Goal: Task Accomplishment & Management: Use online tool/utility

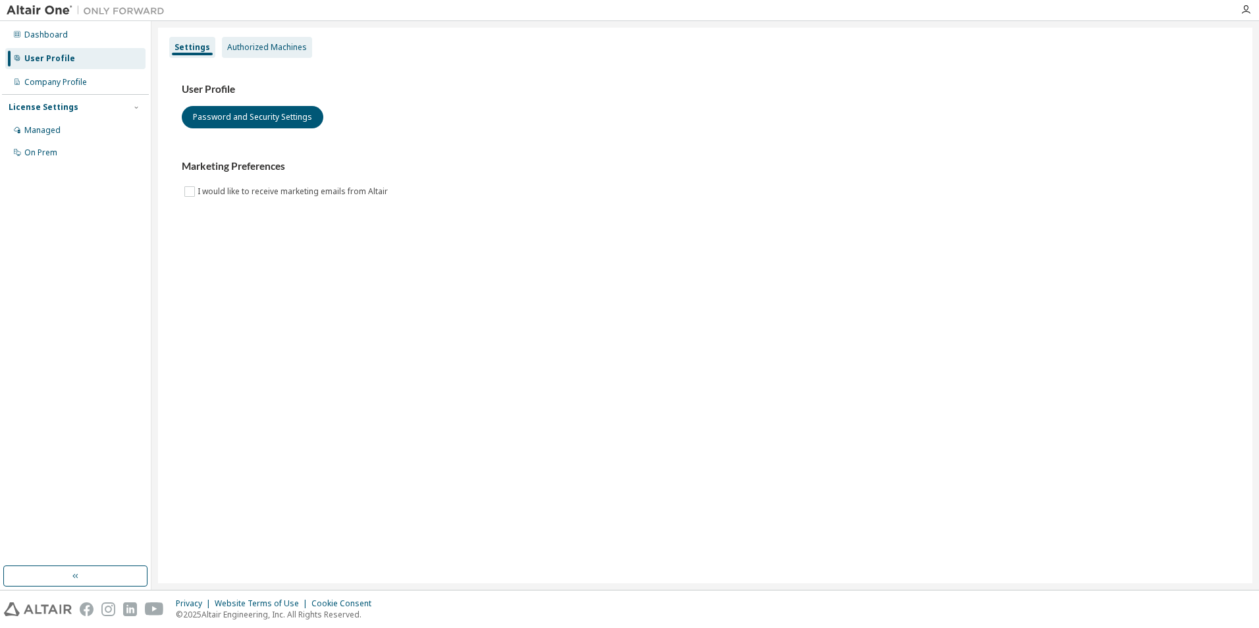
click at [267, 42] on div "Authorized Machines" at bounding box center [267, 47] width 80 height 11
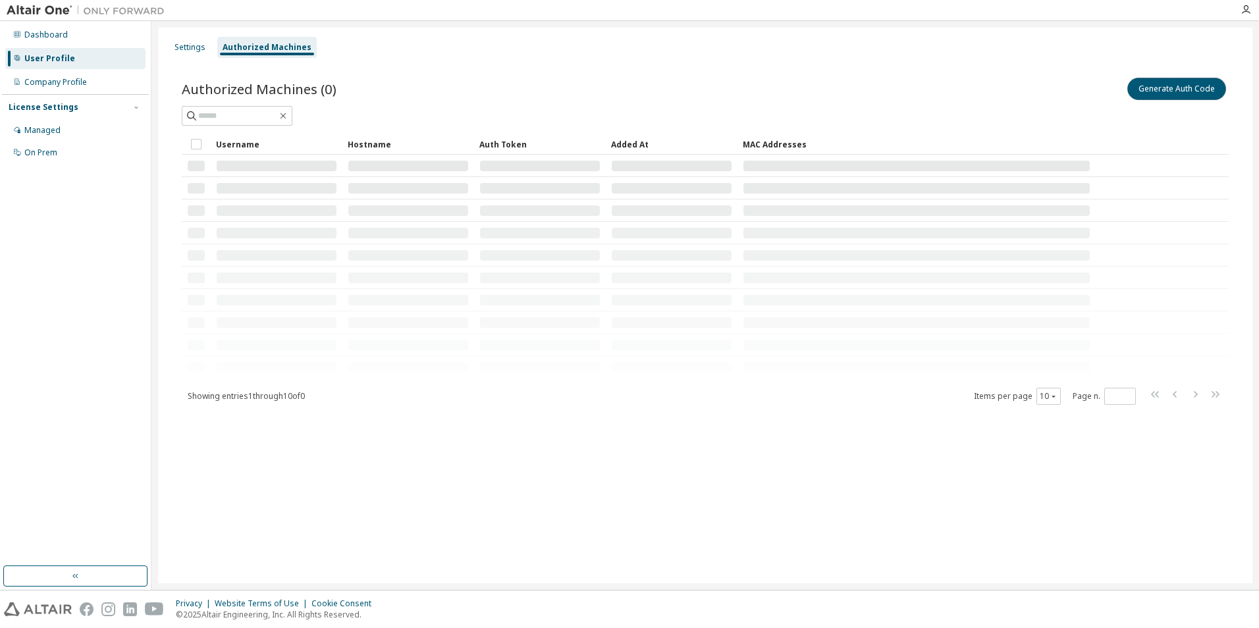
drag, startPoint x: 1150, startPoint y: 88, endPoint x: 1096, endPoint y: 136, distance: 72.8
click at [1151, 88] on button "Generate Auth Code" at bounding box center [1177, 89] width 99 height 22
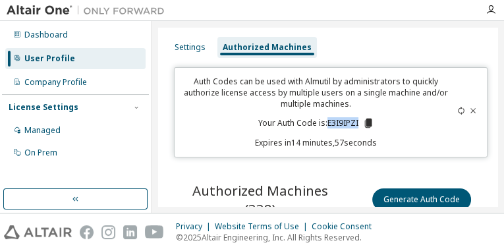
drag, startPoint x: 357, startPoint y: 123, endPoint x: 325, endPoint y: 123, distance: 31.6
click at [325, 123] on p "Your Auth Code is: E3I9IPZI" at bounding box center [316, 123] width 116 height 12
